Goal: Information Seeking & Learning: Understand process/instructions

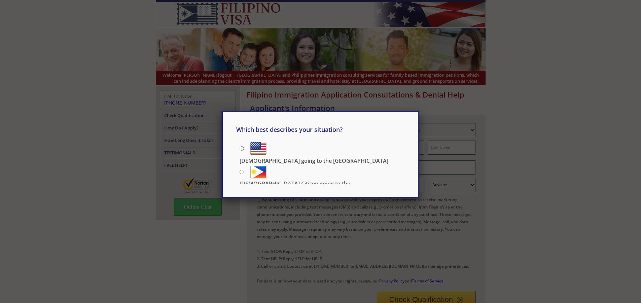
click at [241, 148] on input "[DEMOGRAPHIC_DATA] going to the [GEOGRAPHIC_DATA]" at bounding box center [242, 148] width 4 height 4
radio input "true"
